Goal: Task Accomplishment & Management: Use online tool/utility

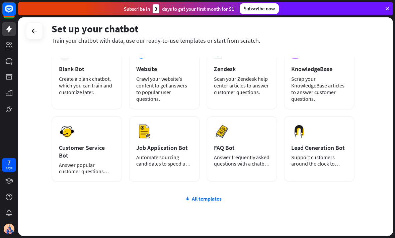
scroll to position [23, 0]
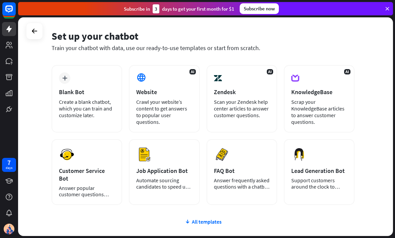
click at [61, 77] on div "plus" at bounding box center [64, 78] width 11 height 11
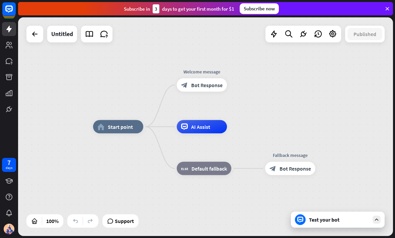
click at [32, 38] on icon at bounding box center [35, 34] width 8 height 8
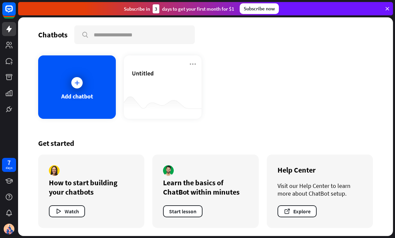
click at [70, 87] on div at bounding box center [77, 83] width 17 height 17
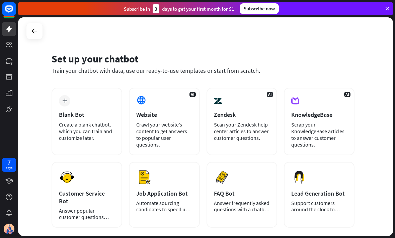
click at [0, 0] on icon at bounding box center [0, 0] width 0 height 0
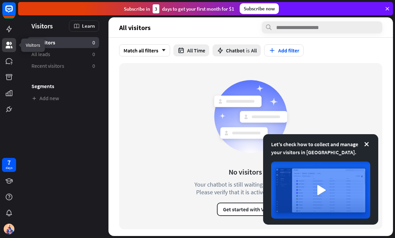
click at [0, 0] on icon at bounding box center [0, 0] width 0 height 0
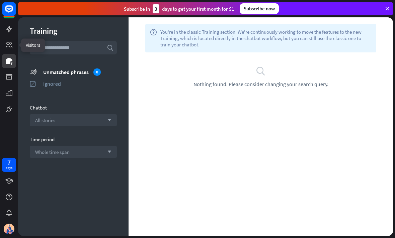
click at [0, 0] on icon at bounding box center [0, 0] width 0 height 0
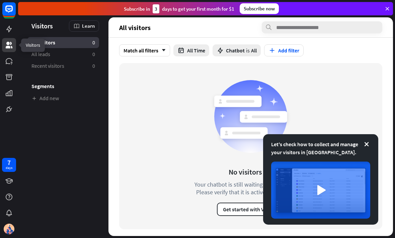
click at [0, 0] on icon at bounding box center [0, 0] width 0 height 0
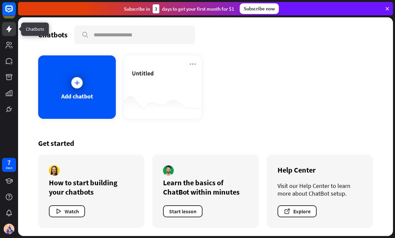
click at [70, 81] on div at bounding box center [77, 83] width 17 height 17
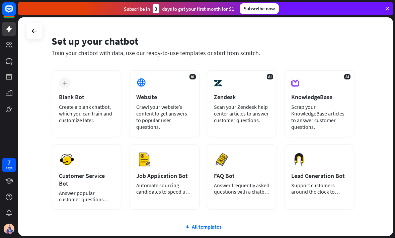
scroll to position [18, 0]
click at [336, 122] on div "Scrap your KnowledgeBase articles to answer customer questions." at bounding box center [319, 116] width 56 height 27
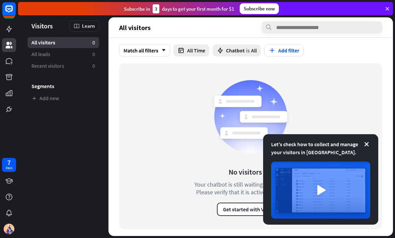
click at [0, 0] on icon at bounding box center [0, 0] width 0 height 0
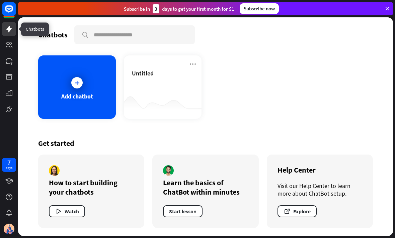
click at [64, 80] on div "Add chatbot" at bounding box center [77, 88] width 78 height 64
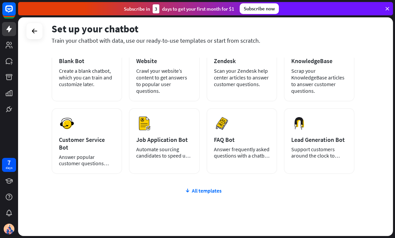
scroll to position [57, 0]
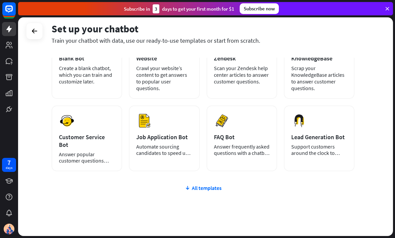
click at [203, 185] on div "All templates" at bounding box center [203, 188] width 303 height 7
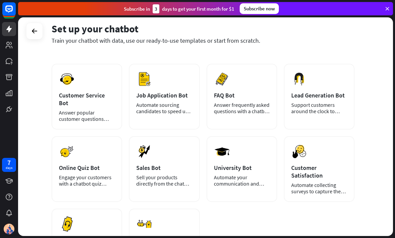
scroll to position [114, 0]
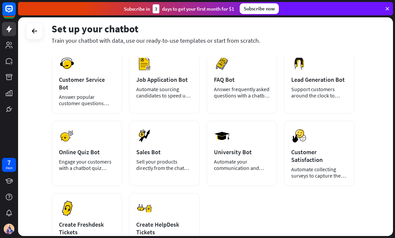
click at [96, 149] on div "Online Quiz Bot" at bounding box center [87, 153] width 56 height 8
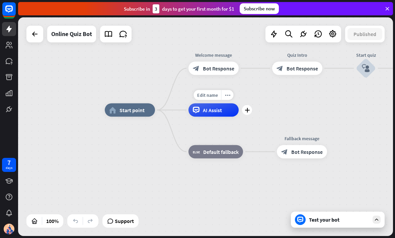
click at [215, 113] on span "AI Assist" at bounding box center [212, 110] width 19 height 7
click at [209, 96] on span "Edit name" at bounding box center [207, 95] width 21 height 6
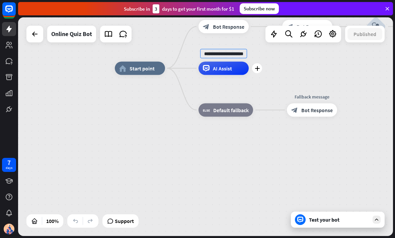
type input "**********"
click at [331, 79] on div "home_2 Start point Welcome message block_bot_response Bot Response Quiz Intro b…" at bounding box center [205, 126] width 375 height 219
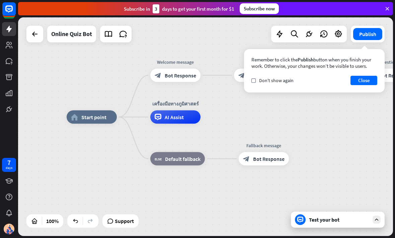
click at [356, 82] on button "Close" at bounding box center [363, 80] width 27 height 9
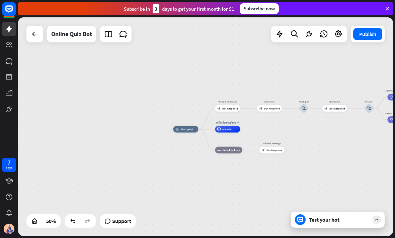
click at [35, 35] on icon at bounding box center [35, 34] width 8 height 8
